Goal: Transaction & Acquisition: Download file/media

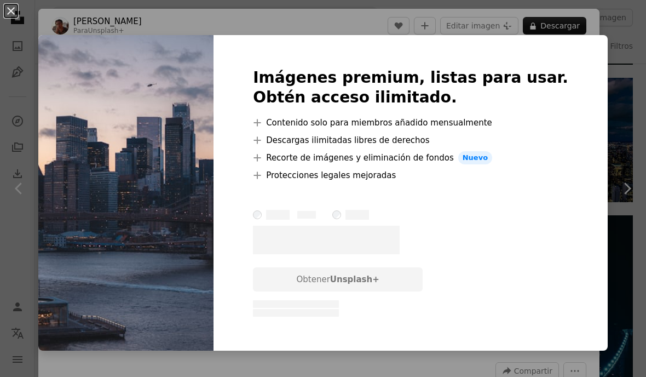
scroll to position [0, 739]
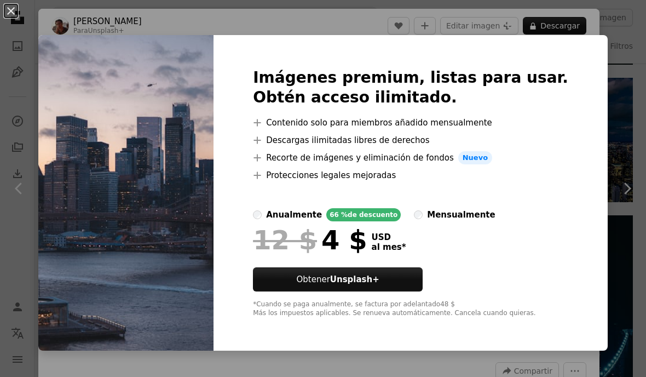
click at [620, 78] on div "An X shape Imágenes premium, listas para usar. Obtén acceso ilimitado. A plus s…" at bounding box center [323, 188] width 646 height 377
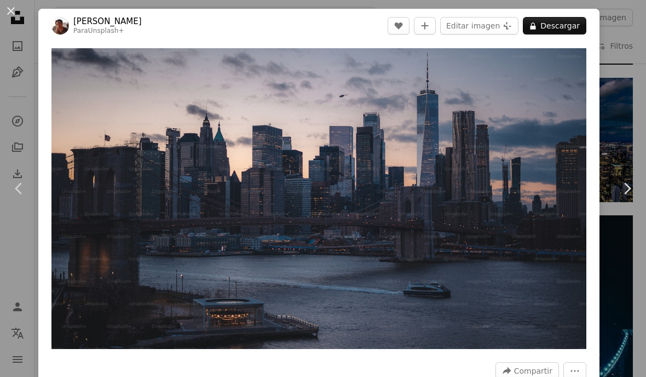
click at [621, 84] on div "An X shape Chevron left Chevron right [PERSON_NAME] Para Unsplash+ A heart A pl…" at bounding box center [323, 188] width 646 height 377
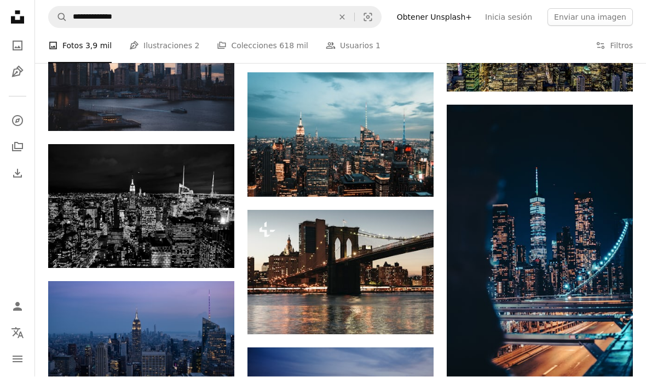
scroll to position [3747, 0]
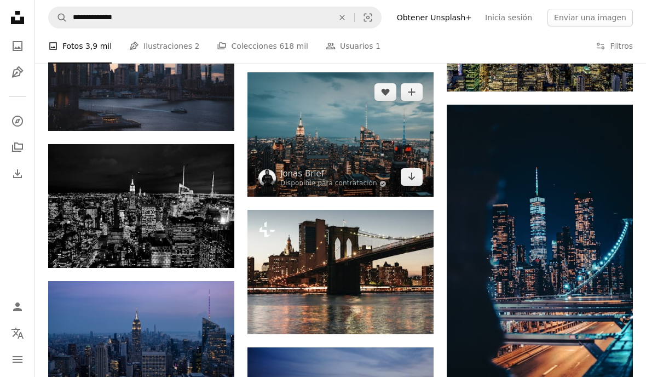
click at [391, 129] on img at bounding box center [340, 134] width 186 height 124
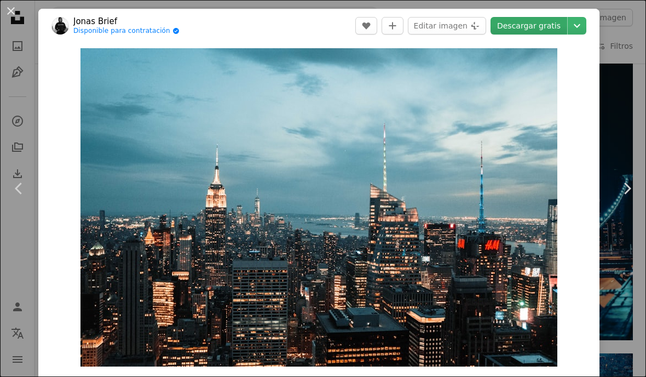
click at [562, 24] on link "Descargar gratis" at bounding box center [528, 26] width 77 height 18
click at [627, 192] on icon at bounding box center [627, 187] width 7 height 11
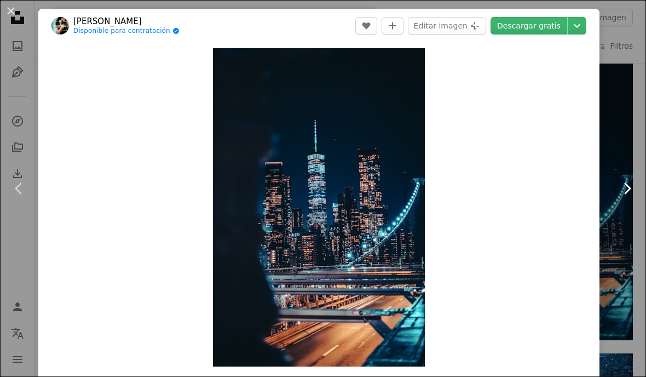
click at [626, 187] on icon "Chevron right" at bounding box center [627, 189] width 18 height 18
